Goal: Information Seeking & Learning: Learn about a topic

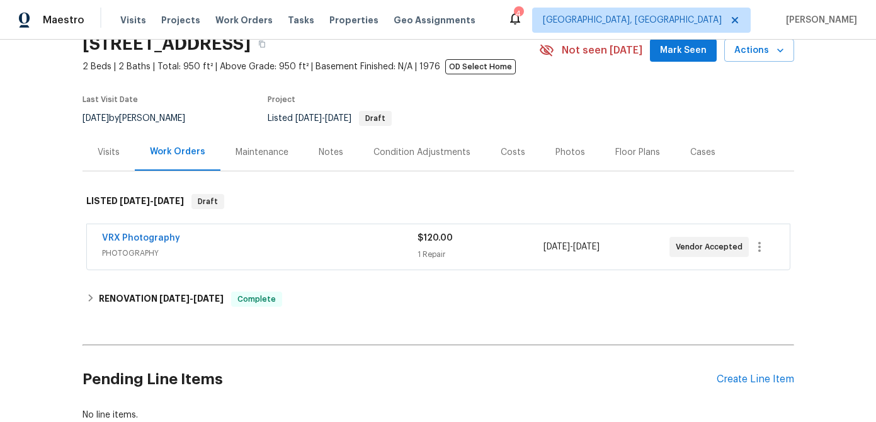
scroll to position [142, 0]
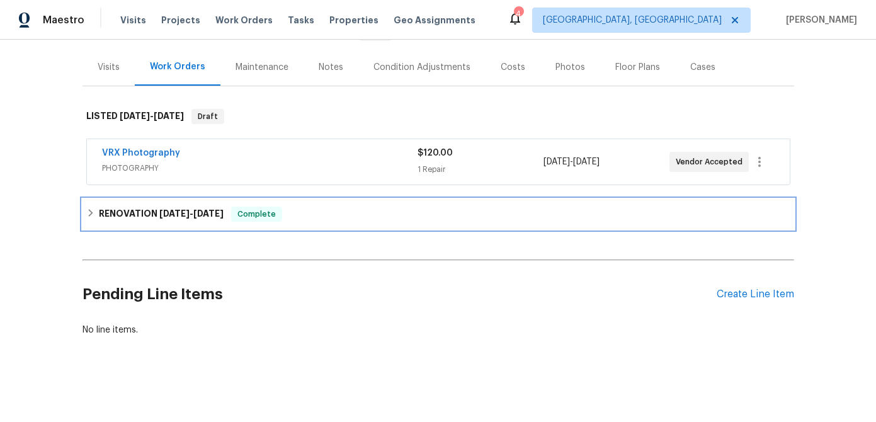
click at [191, 207] on h6 "RENOVATION [DATE] - [DATE]" at bounding box center [161, 214] width 125 height 15
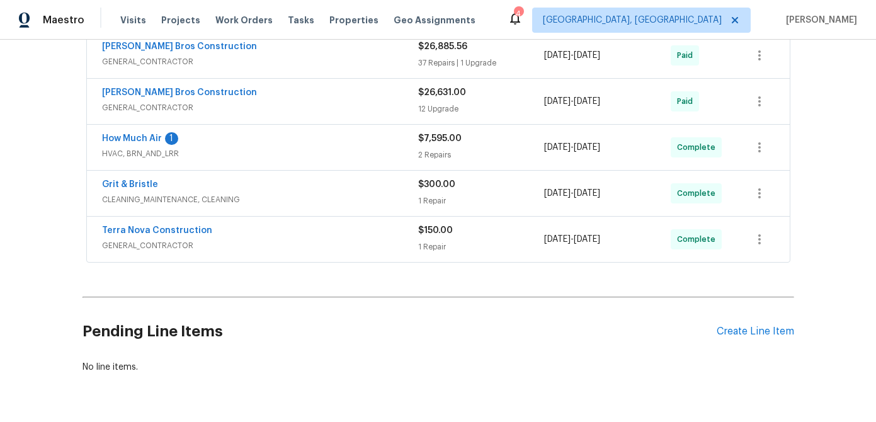
scroll to position [443, 0]
click at [236, 239] on div "Terra Nova Construction" at bounding box center [260, 232] width 316 height 15
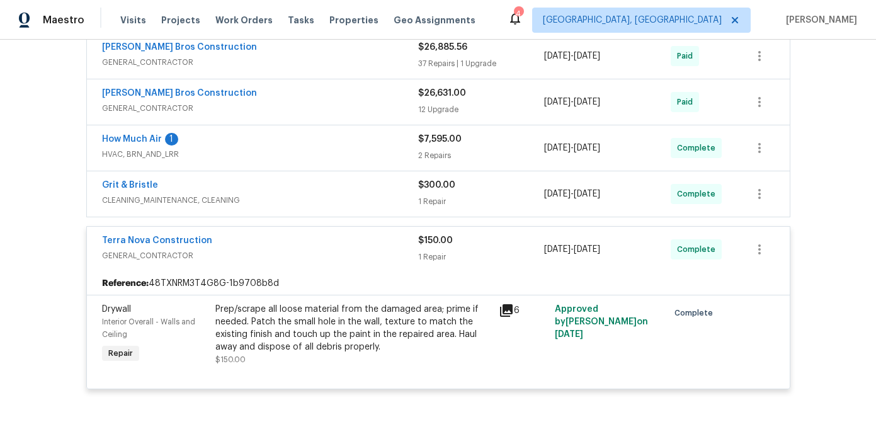
click at [509, 311] on icon at bounding box center [506, 310] width 15 height 15
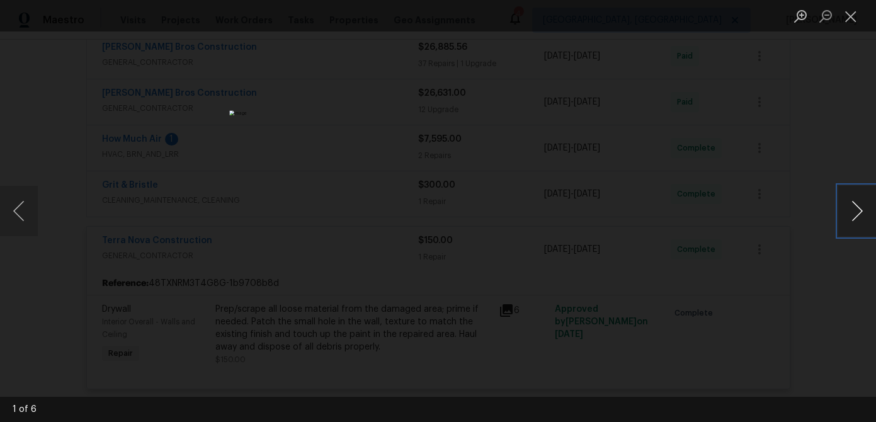
click at [854, 210] on button "Next image" at bounding box center [857, 211] width 38 height 50
click at [848, 18] on button "Close lightbox" at bounding box center [850, 16] width 25 height 22
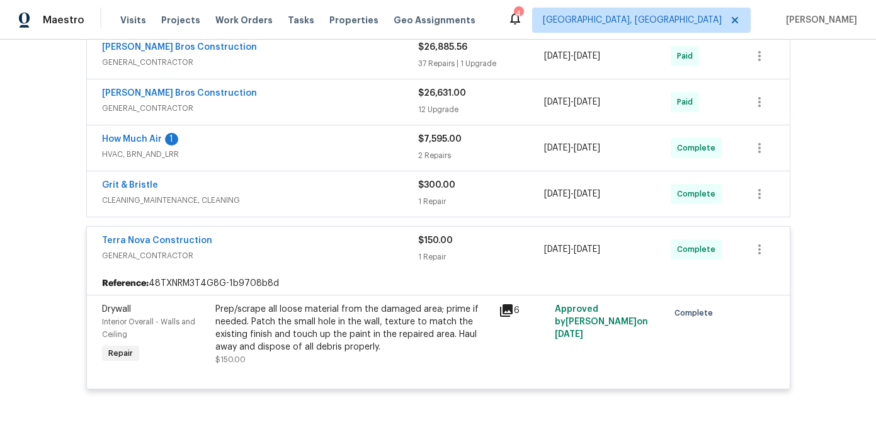
click at [270, 211] on div "Grit & Bristle CLEANING_MAINTENANCE, CLEANING $300.00 1 Repair [DATE] - [DATE] …" at bounding box center [438, 193] width 703 height 45
click at [276, 193] on div "Grit & Bristle" at bounding box center [260, 186] width 316 height 15
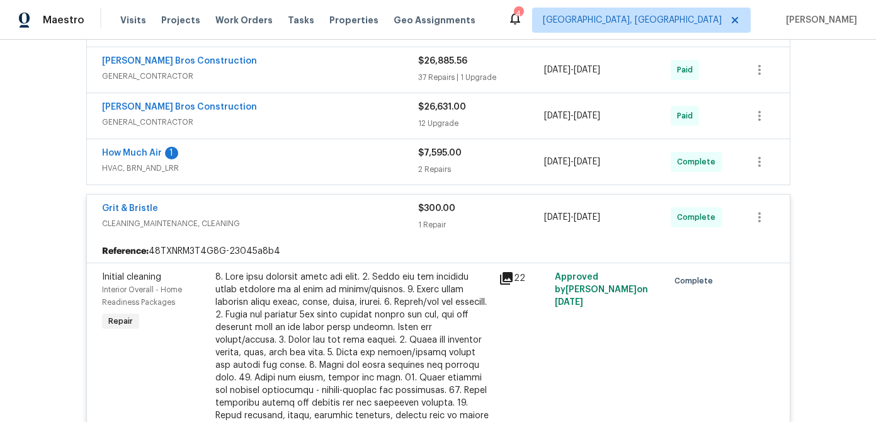
scroll to position [425, 0]
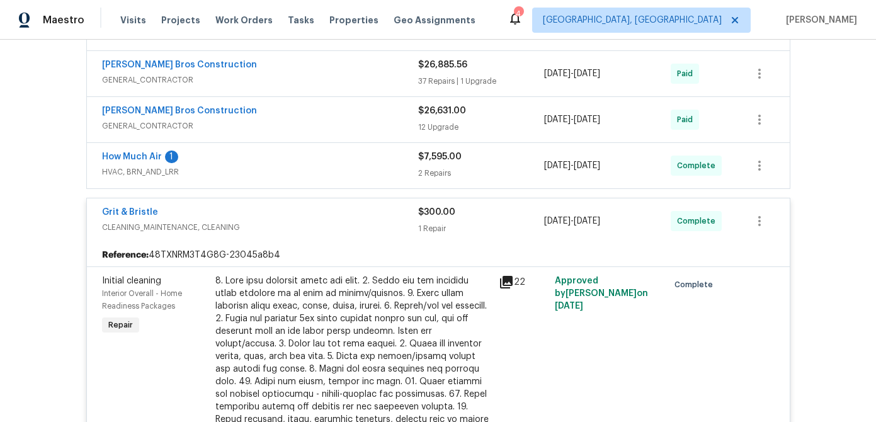
click at [273, 166] on span "HVAC, BRN_AND_LRR" at bounding box center [260, 172] width 316 height 13
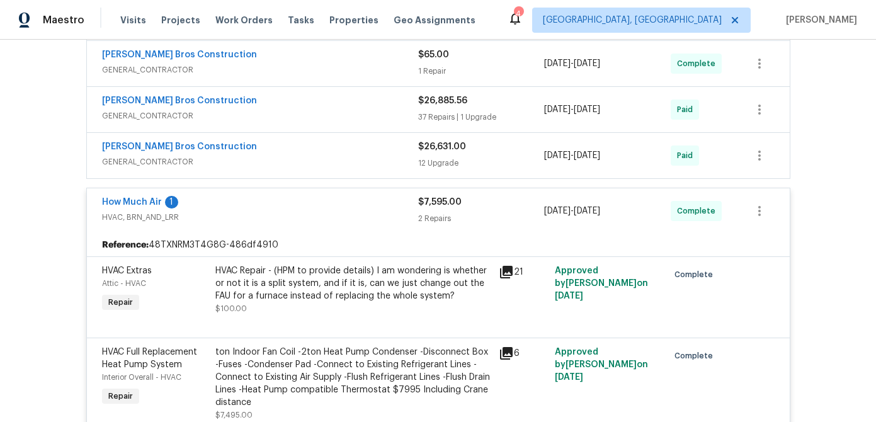
scroll to position [384, 0]
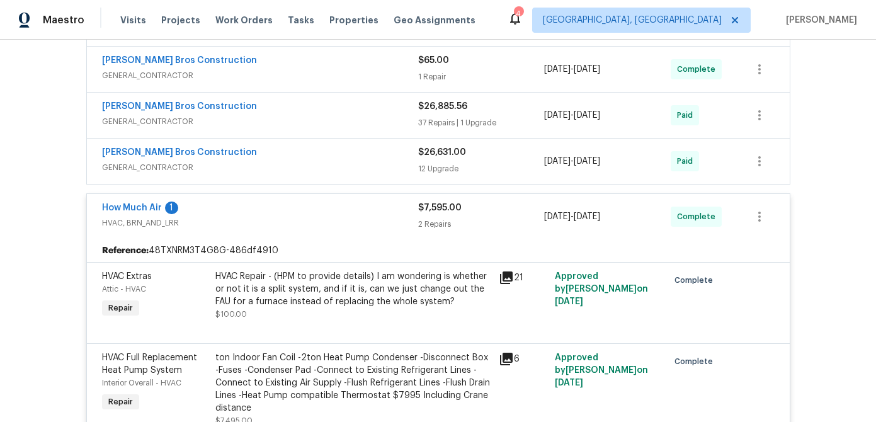
click at [273, 165] on span "GENERAL_CONTRACTOR" at bounding box center [260, 167] width 316 height 13
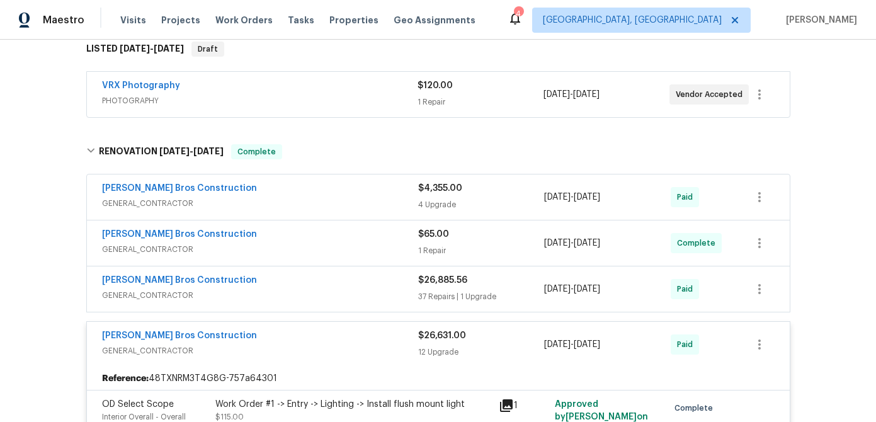
scroll to position [208, 0]
click at [314, 295] on span "GENERAL_CONTRACTOR" at bounding box center [260, 296] width 316 height 13
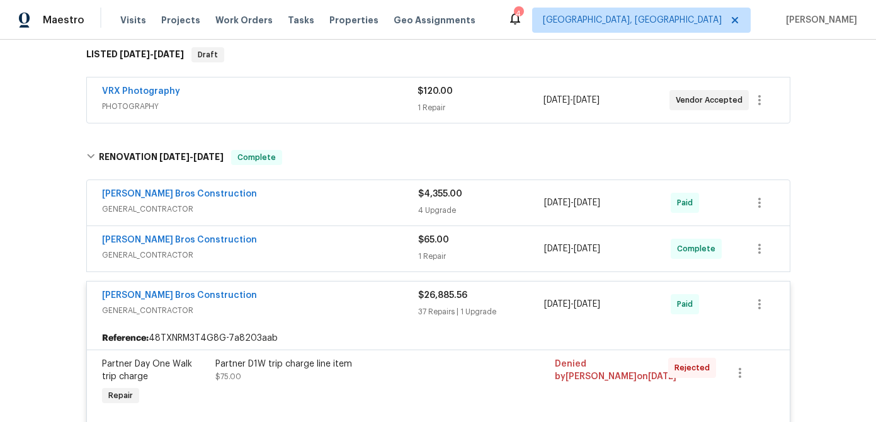
scroll to position [203, 0]
click at [318, 244] on div "[PERSON_NAME] Bros Construction" at bounding box center [260, 241] width 316 height 15
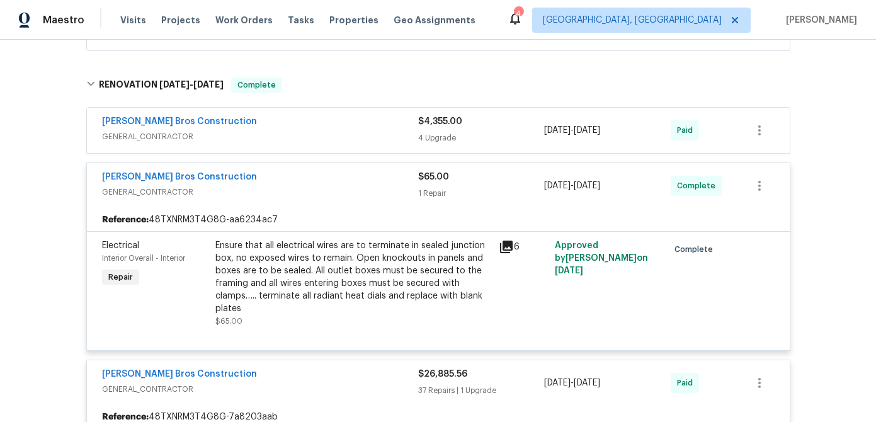
scroll to position [288, 0]
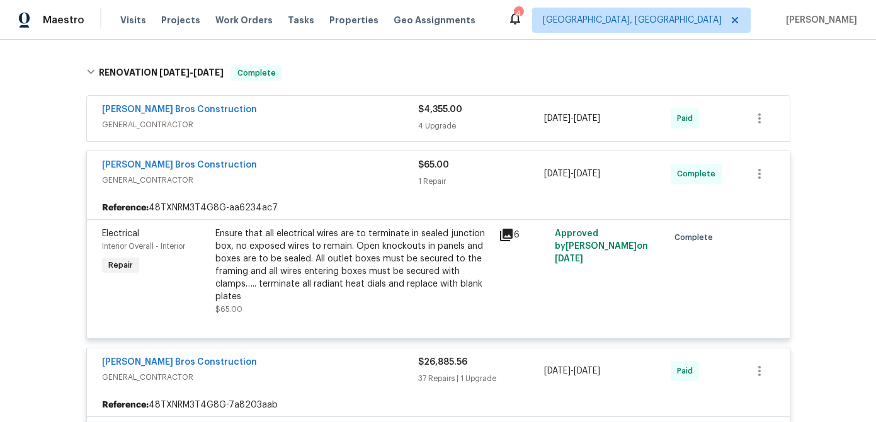
click at [287, 122] on span "GENERAL_CONTRACTOR" at bounding box center [260, 124] width 316 height 13
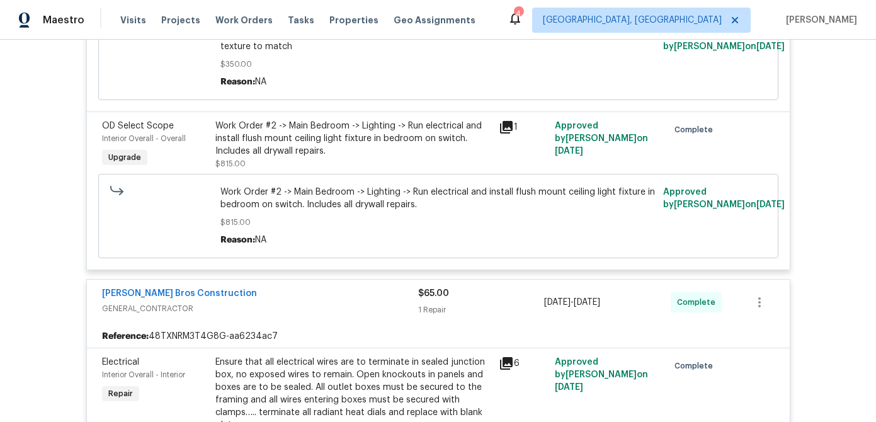
scroll to position [840, 0]
